Goal: Information Seeking & Learning: Learn about a topic

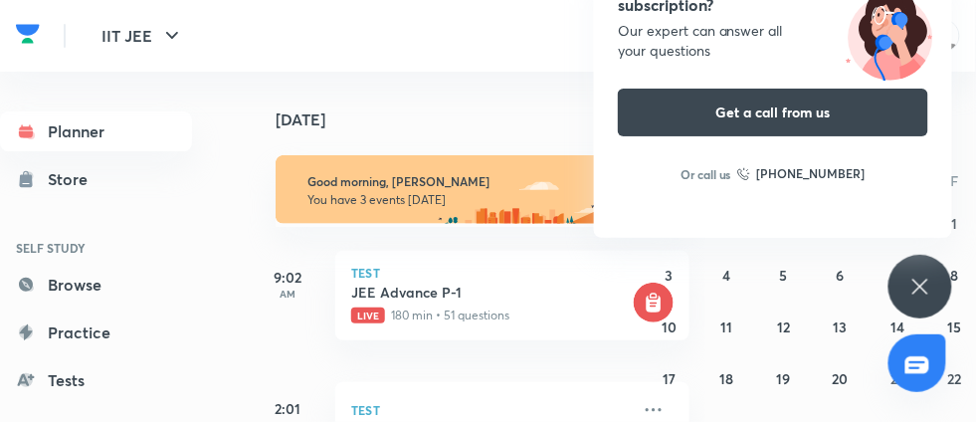
click at [903, 268] on div "Have questions about the subscription? Our expert can answer all your questions…" at bounding box center [920, 287] width 64 height 64
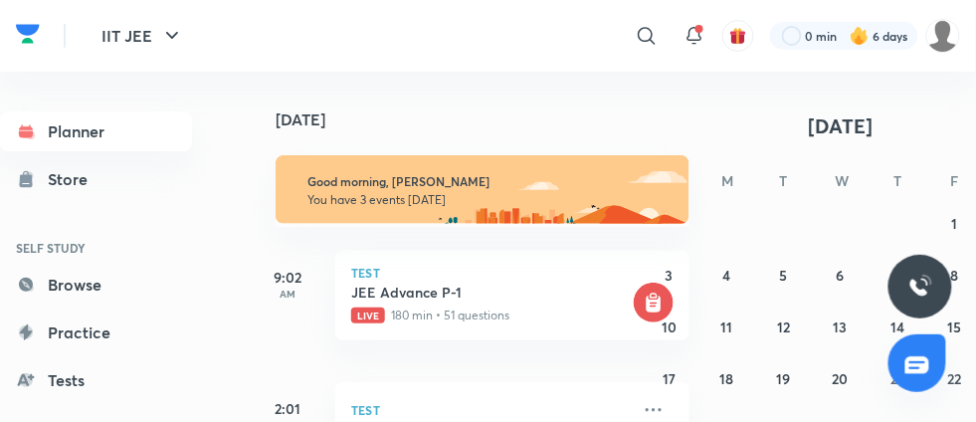
drag, startPoint x: 694, startPoint y: 225, endPoint x: 693, endPoint y: 239, distance: 14.0
click at [693, 239] on div "27 28 29 30 31 1 2 3 4 5 6 7 8 9 10 11 12 13 14 15 16 17 18 19 20 21 22 23 24 2…" at bounding box center [840, 352] width 382 height 290
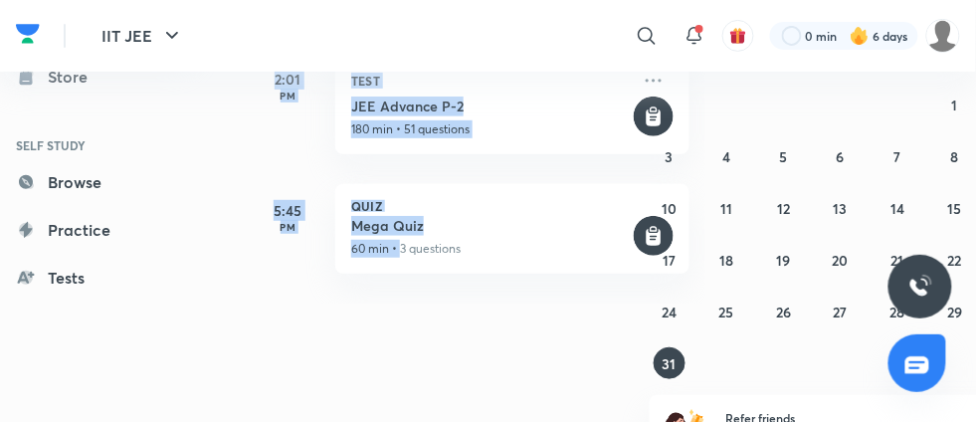
scroll to position [215, 0]
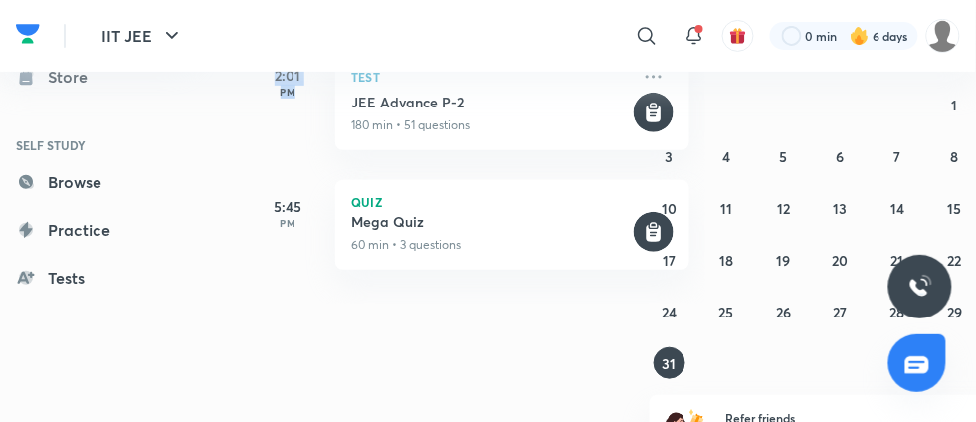
drag, startPoint x: 267, startPoint y: 148, endPoint x: 303, endPoint y: 123, distance: 43.6
click at [303, 123] on div "Today Good morning, Shashwat You have 3 events today 9:02 AM Test JEE Advance P…" at bounding box center [476, 128] width 456 height 350
click at [401, 89] on div "Test JEE Advance P-2 180 min • 51 questions" at bounding box center [511, 99] width 353 height 101
click at [408, 99] on h5 "JEE Advance P-2" at bounding box center [489, 102] width 277 height 20
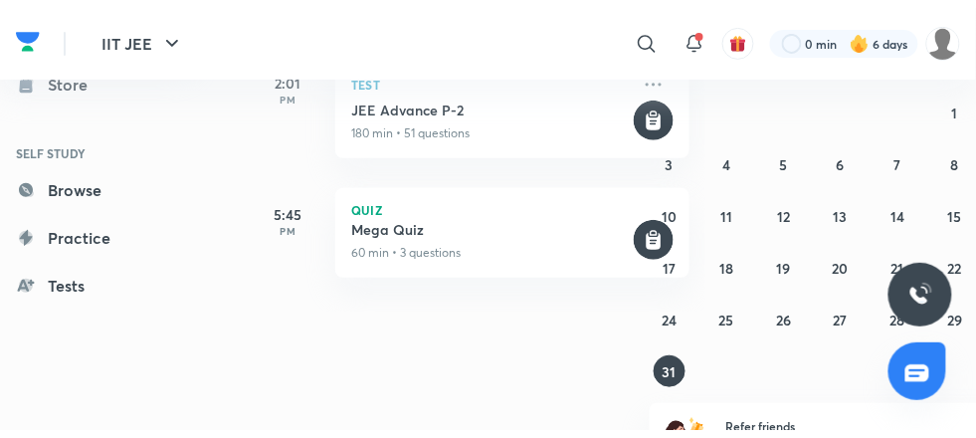
scroll to position [0, 0]
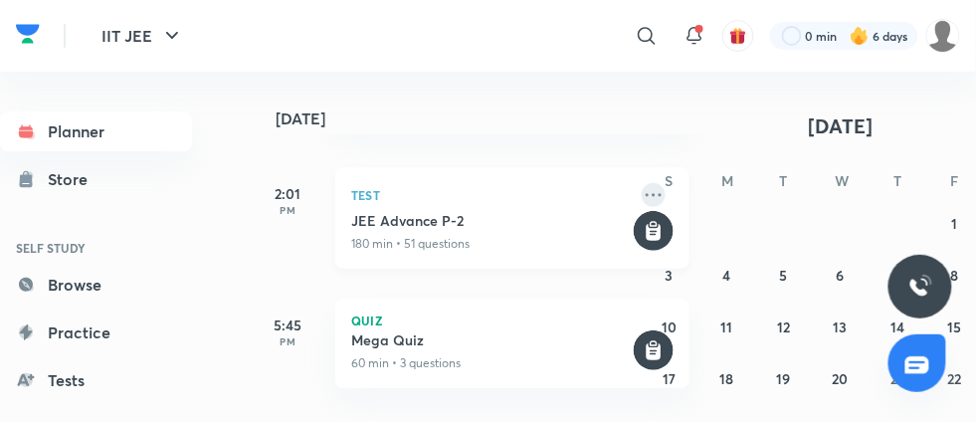
click at [641, 189] on icon at bounding box center [653, 195] width 24 height 24
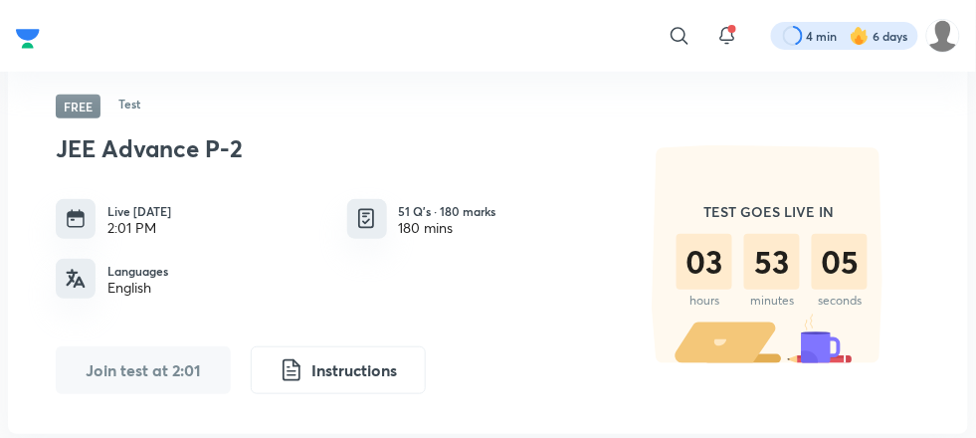
scroll to position [383, 0]
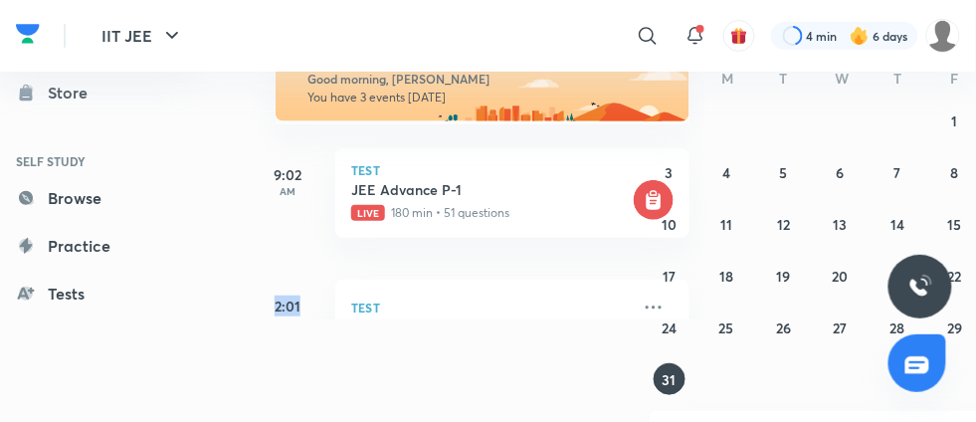
scroll to position [215, 0]
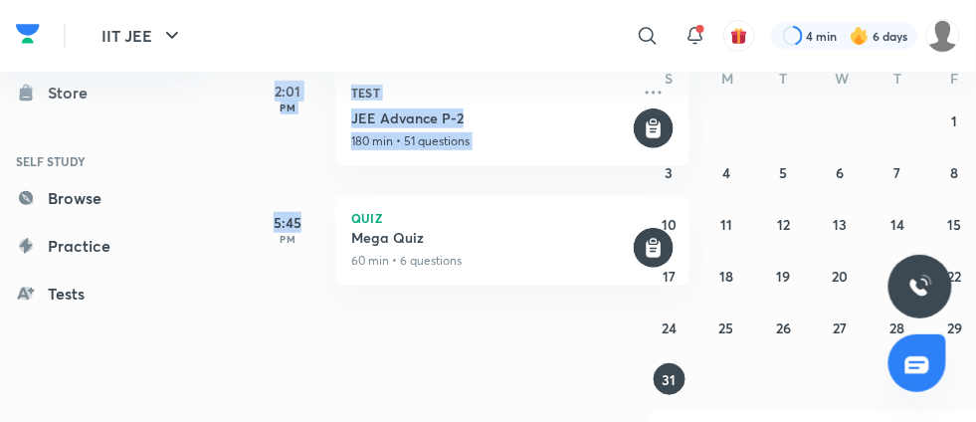
drag, startPoint x: 261, startPoint y: 300, endPoint x: 328, endPoint y: 174, distance: 143.3
click at [328, 174] on div "Today Good morning, Shashwat You have 3 events today 9:02 AM Test JEE Advance P…" at bounding box center [476, 144] width 456 height 350
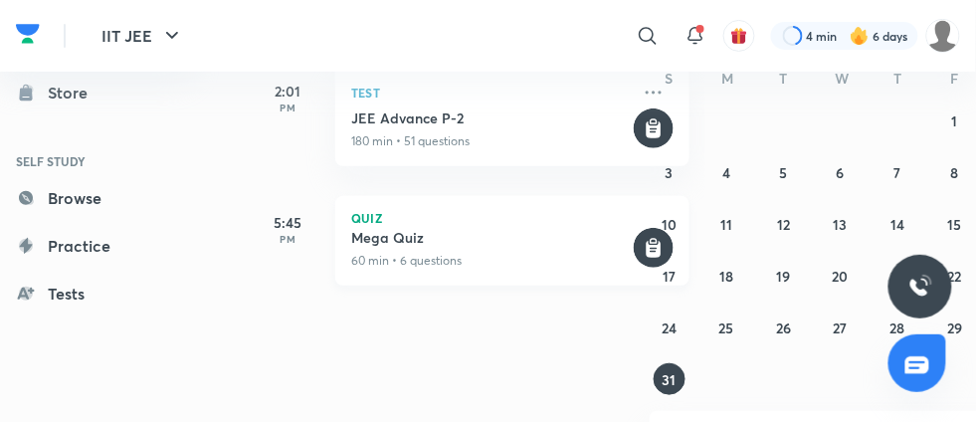
click at [516, 234] on h5 "Mega Quiz" at bounding box center [489, 238] width 277 height 20
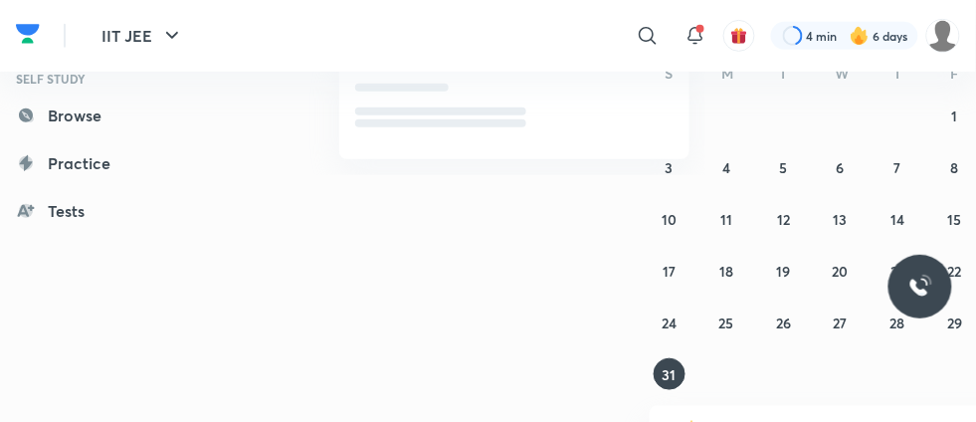
scroll to position [217, 0]
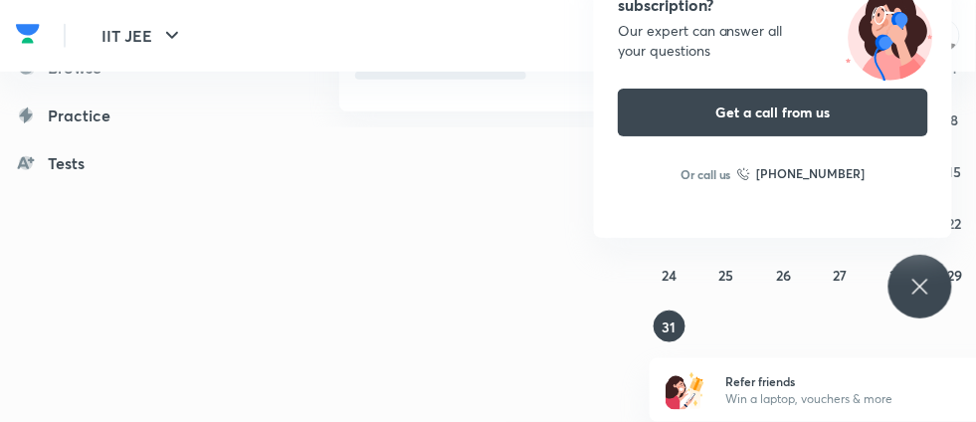
click at [916, 279] on icon at bounding box center [920, 286] width 24 height 24
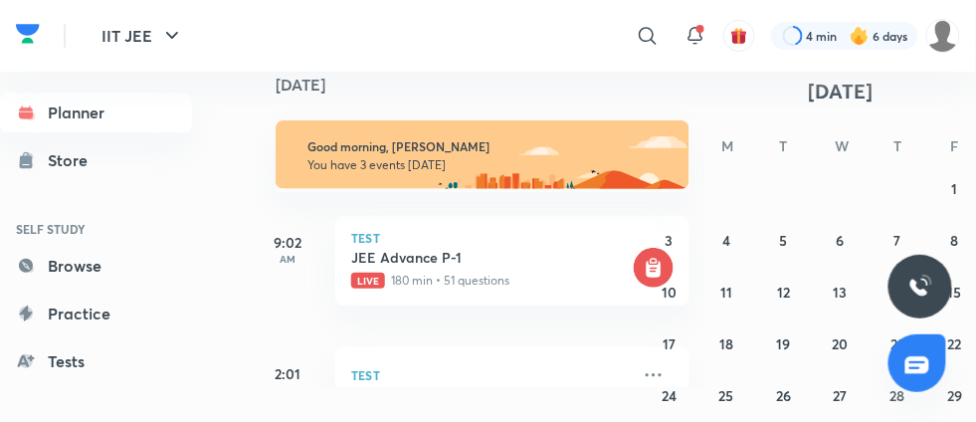
scroll to position [39, 0]
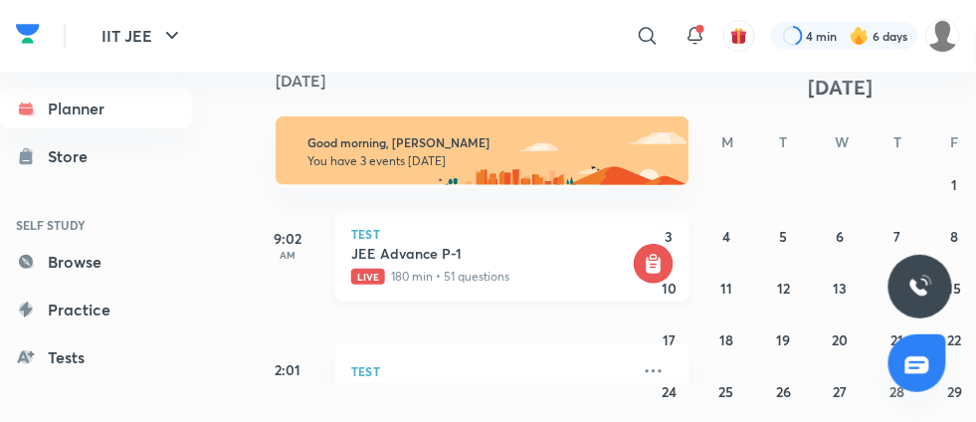
click at [449, 270] on p "Live 180 min • 51 questions" at bounding box center [489, 276] width 277 height 18
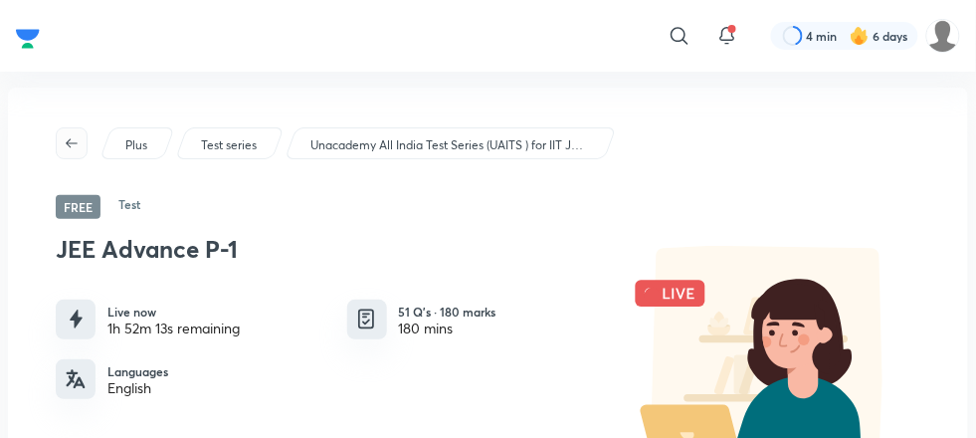
click at [64, 156] on div "Plus Test series Unacademy All India Test Series (UAITS ) for IIT JEE - Class 1…" at bounding box center [488, 143] width 864 height 32
click at [64, 156] on button "button" at bounding box center [72, 143] width 32 height 32
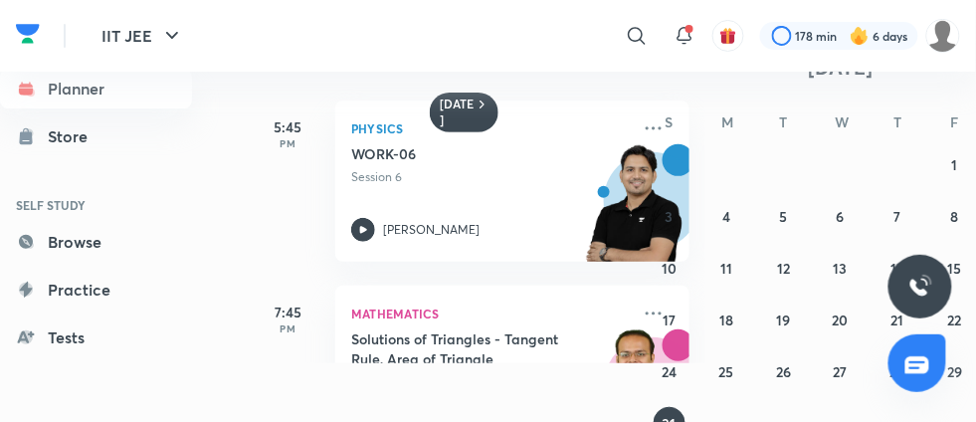
scroll to position [54, 0]
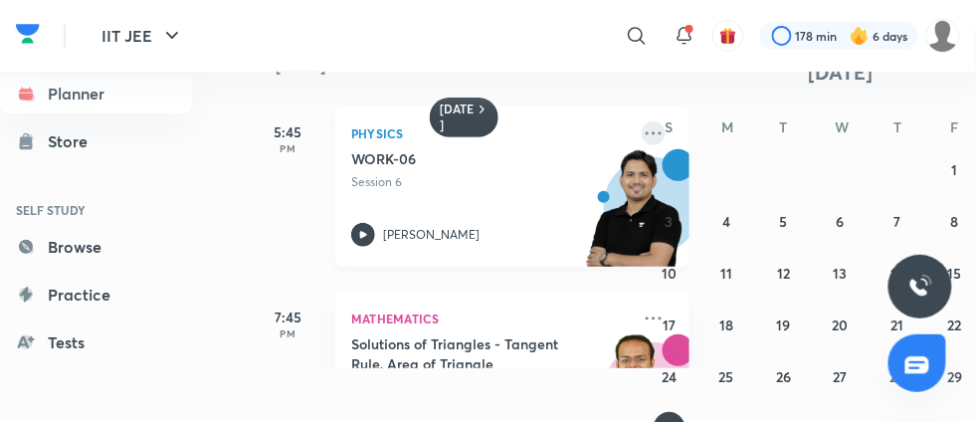
click at [641, 135] on icon at bounding box center [653, 133] width 24 height 24
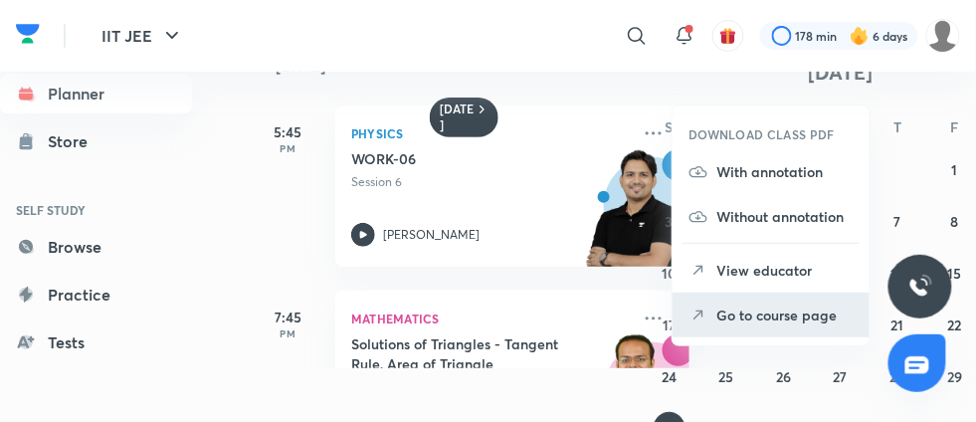
click at [744, 313] on p "Go to course page" at bounding box center [784, 314] width 137 height 21
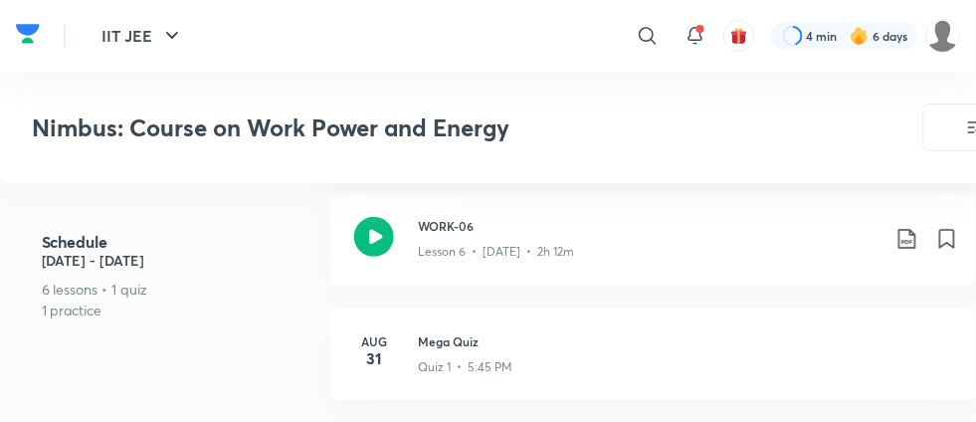
scroll to position [1489, 0]
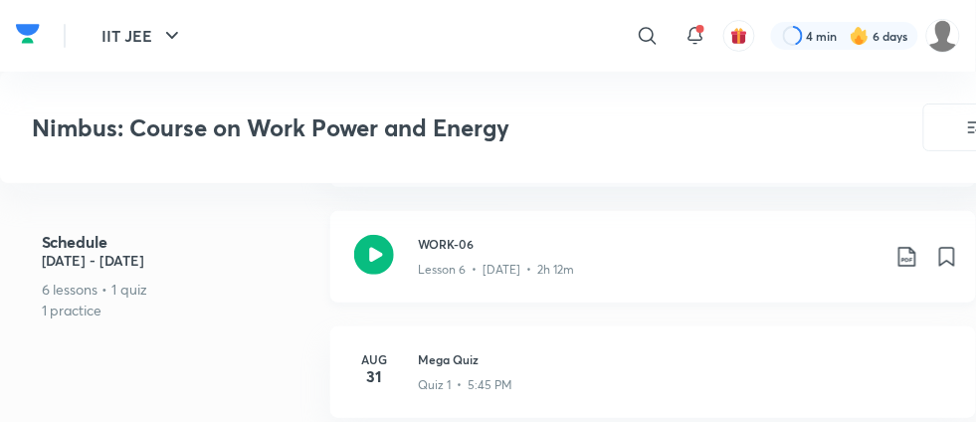
click at [907, 248] on icon at bounding box center [907, 257] width 24 height 24
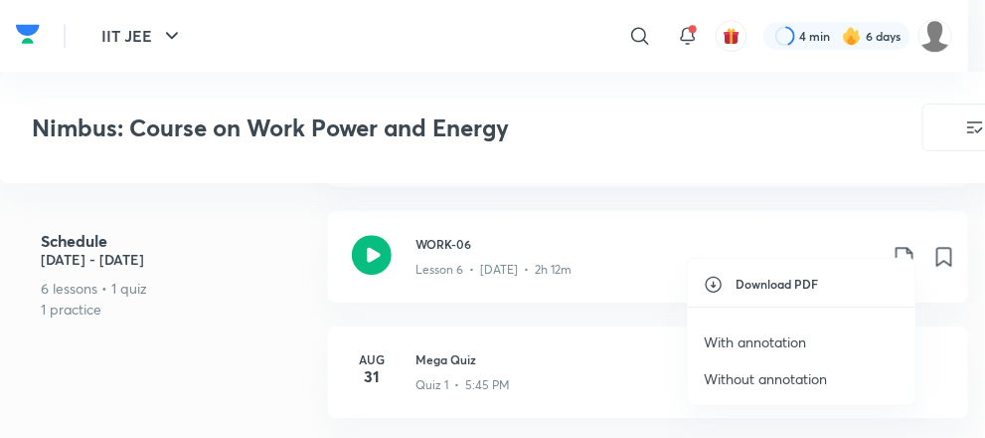
click at [785, 336] on p "With annotation" at bounding box center [755, 341] width 102 height 21
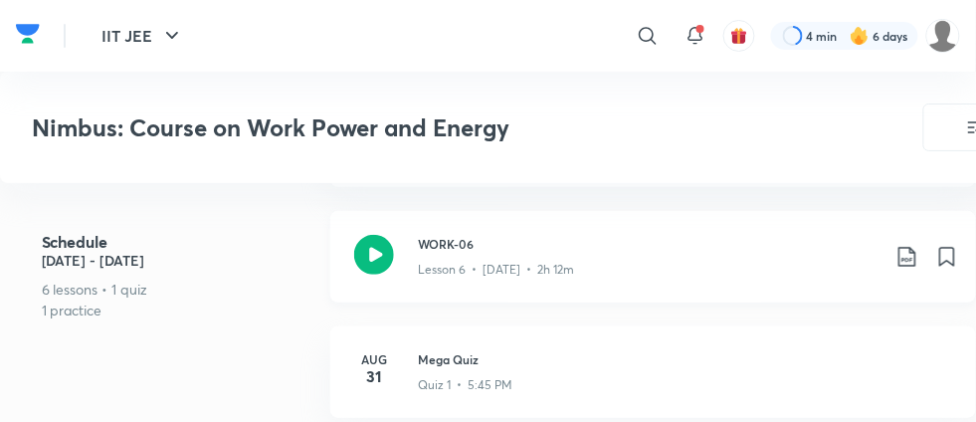
click at [371, 235] on icon at bounding box center [374, 255] width 40 height 40
